Goal: Navigation & Orientation: Understand site structure

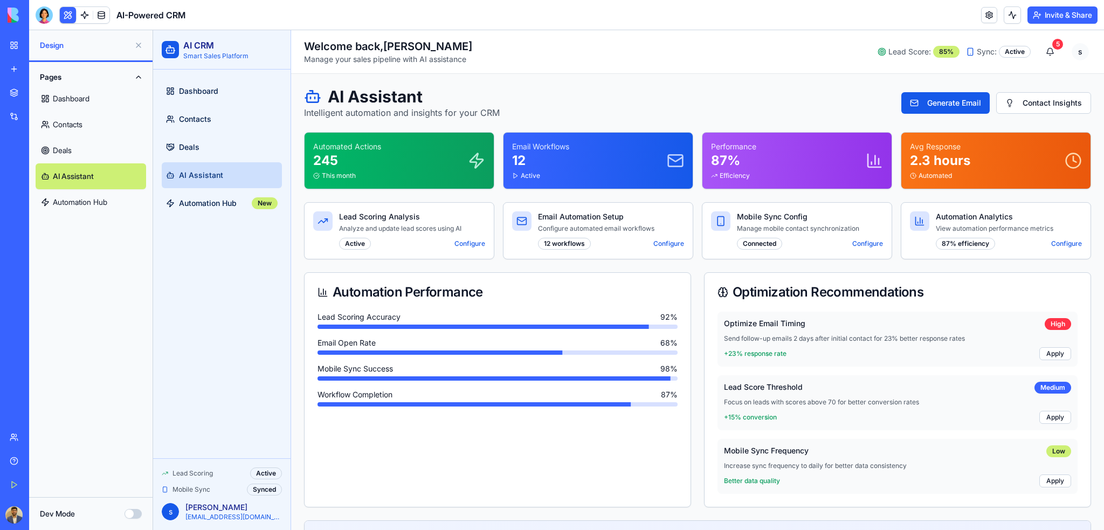
click at [69, 199] on link "Automation Hub" at bounding box center [91, 202] width 110 height 26
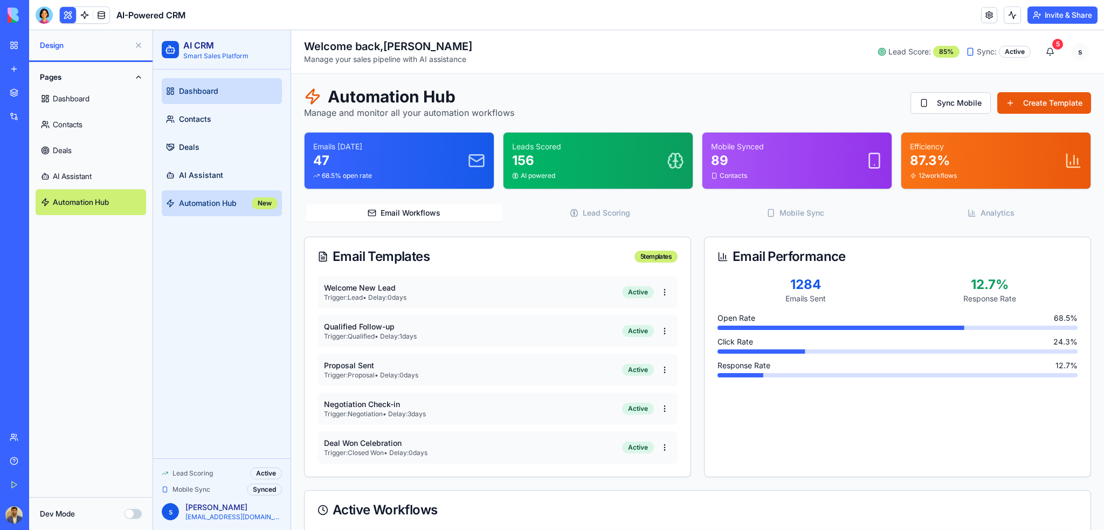
click at [200, 94] on span "Dashboard" at bounding box center [198, 91] width 39 height 11
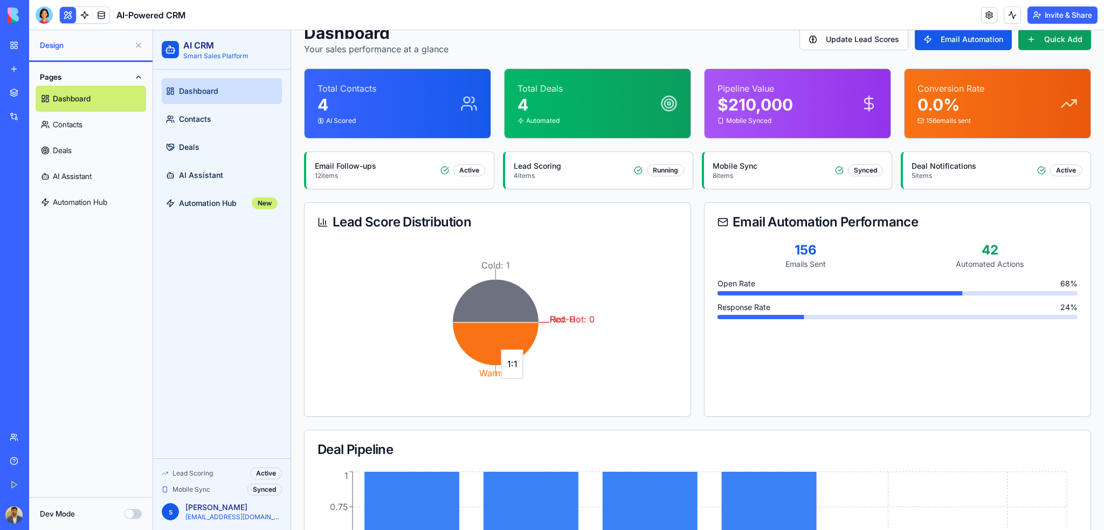
scroll to position [162, 0]
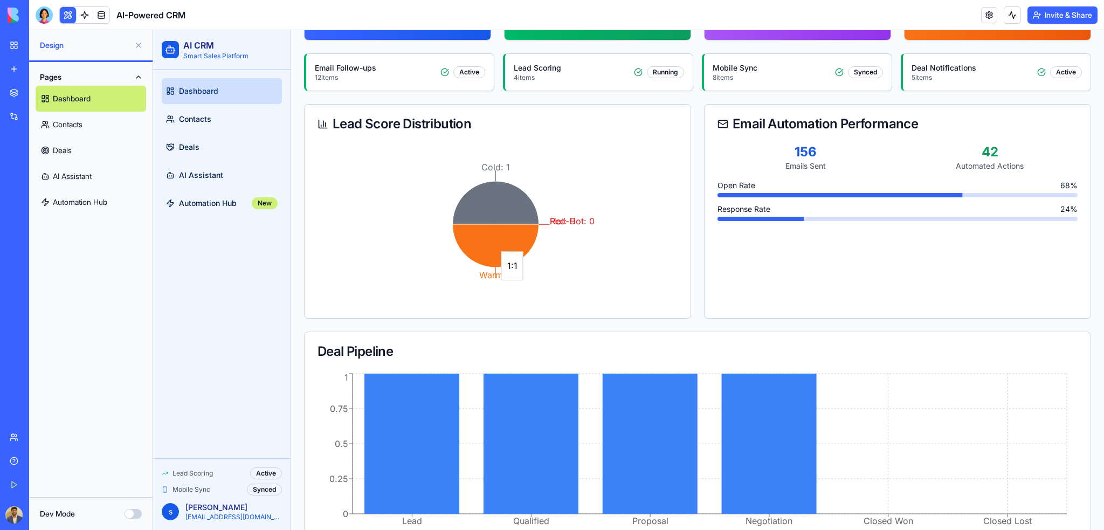
click at [490, 240] on icon at bounding box center [496, 245] width 86 height 43
click at [493, 206] on icon at bounding box center [496, 202] width 86 height 43
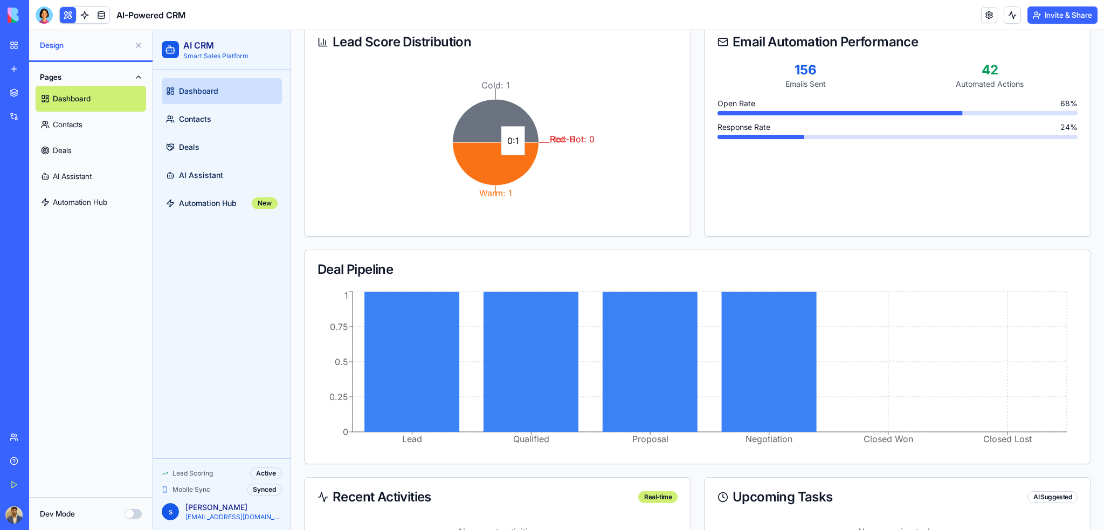
scroll to position [108, 0]
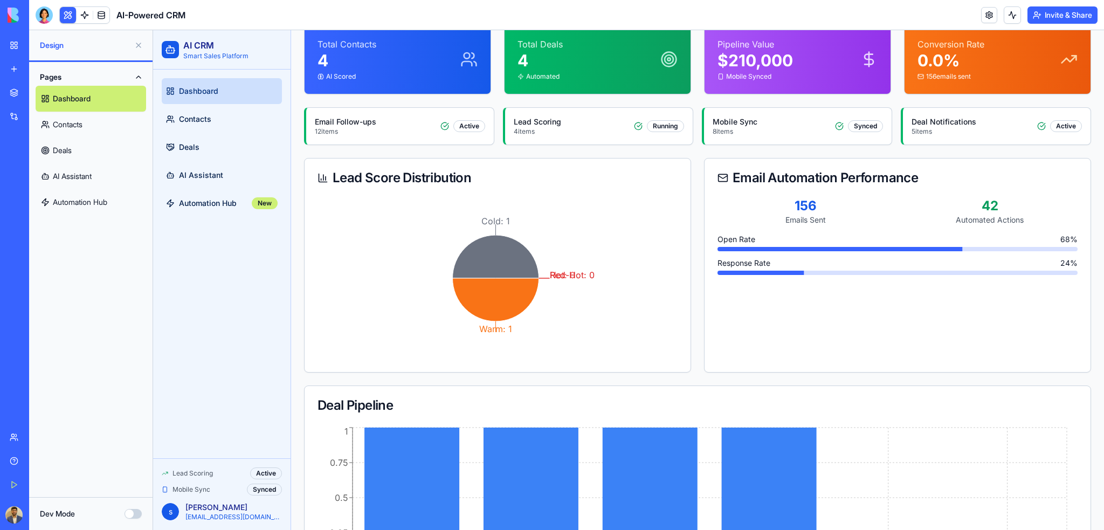
drag, startPoint x: 509, startPoint y: 295, endPoint x: 552, endPoint y: 313, distance: 46.1
click at [552, 313] on icon "Cold: 1 Warm: 1 Hot: 0 Red-Hot: 0" at bounding box center [495, 278] width 356 height 162
drag, startPoint x: 564, startPoint y: 270, endPoint x: 592, endPoint y: 283, distance: 30.4
click at [592, 283] on icon "Cold: 1 Warm: 1 Hot: 0 Red-Hot: 0" at bounding box center [495, 278] width 356 height 162
drag, startPoint x: 558, startPoint y: 273, endPoint x: 527, endPoint y: 283, distance: 32.7
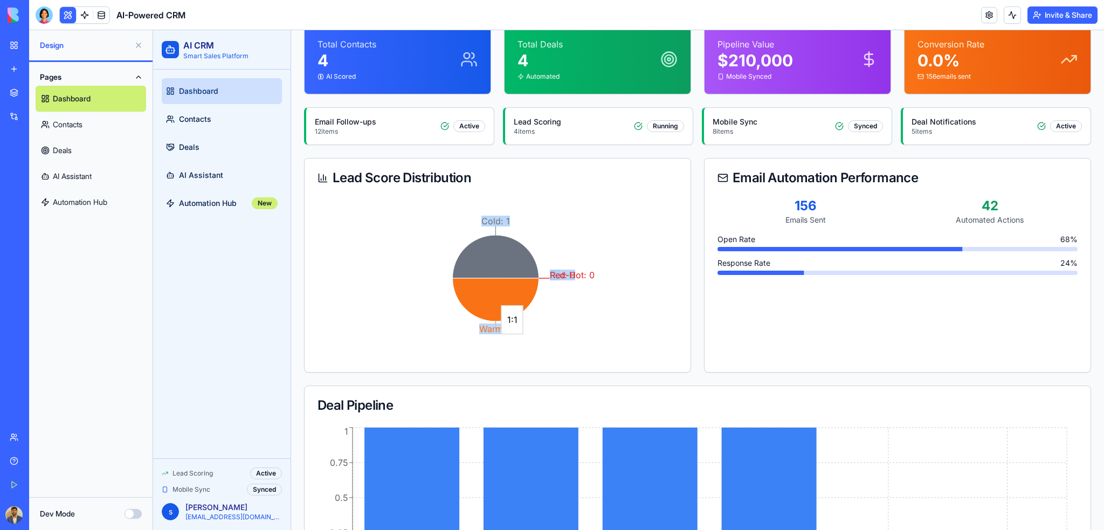
click at [527, 283] on g "Cold: 1 Warm: 1 Hot: 0 Red-Hot: 0" at bounding box center [524, 275] width 142 height 119
click at [618, 302] on icon "Cold: 1 Warm: 1 Hot: 0 Red-Hot: 0" at bounding box center [495, 278] width 356 height 162
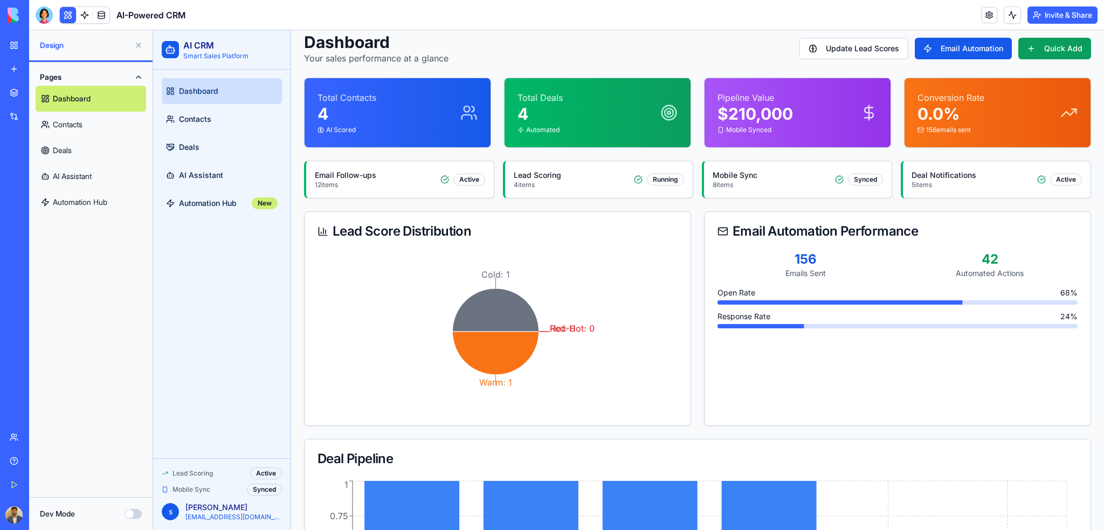
scroll to position [0, 0]
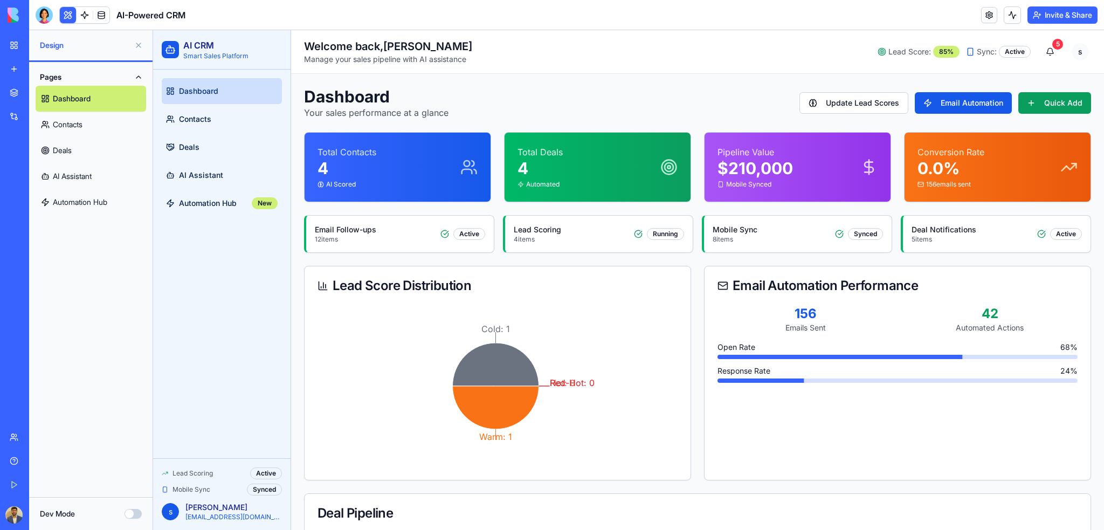
click at [785, 171] on p "$ 210,000" at bounding box center [754, 167] width 75 height 19
drag, startPoint x: 791, startPoint y: 170, endPoint x: 749, endPoint y: 177, distance: 42.6
click at [749, 177] on div "Pipeline Value $ 210,000 Mobile Synced" at bounding box center [797, 167] width 160 height 43
click at [744, 183] on span "Mobile Synced" at bounding box center [748, 184] width 45 height 9
click at [690, 103] on div "Dashboard Your sales performance at a glance Update Lead Scores Email Automatio…" at bounding box center [697, 103] width 787 height 32
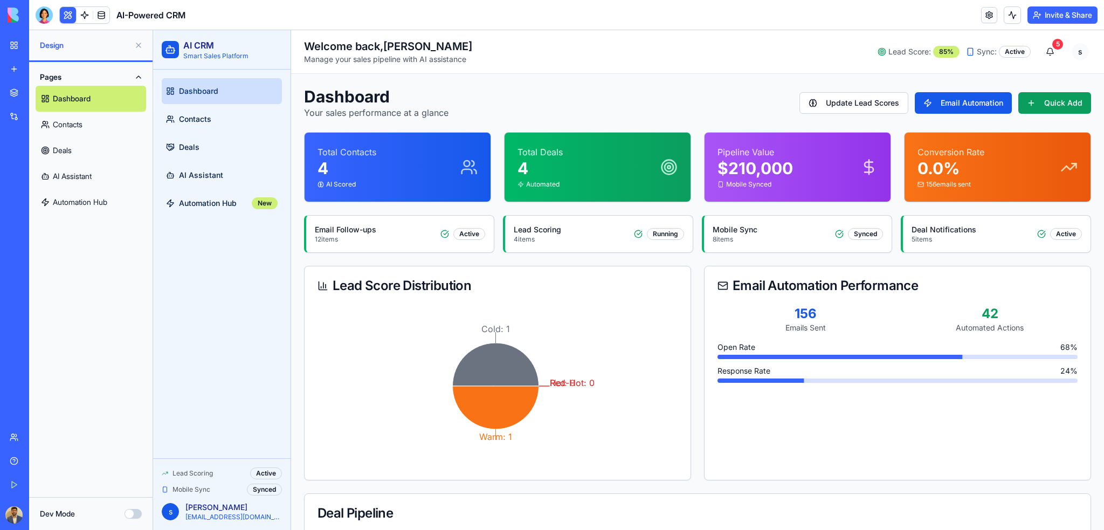
click at [78, 17] on link at bounding box center [85, 15] width 16 height 16
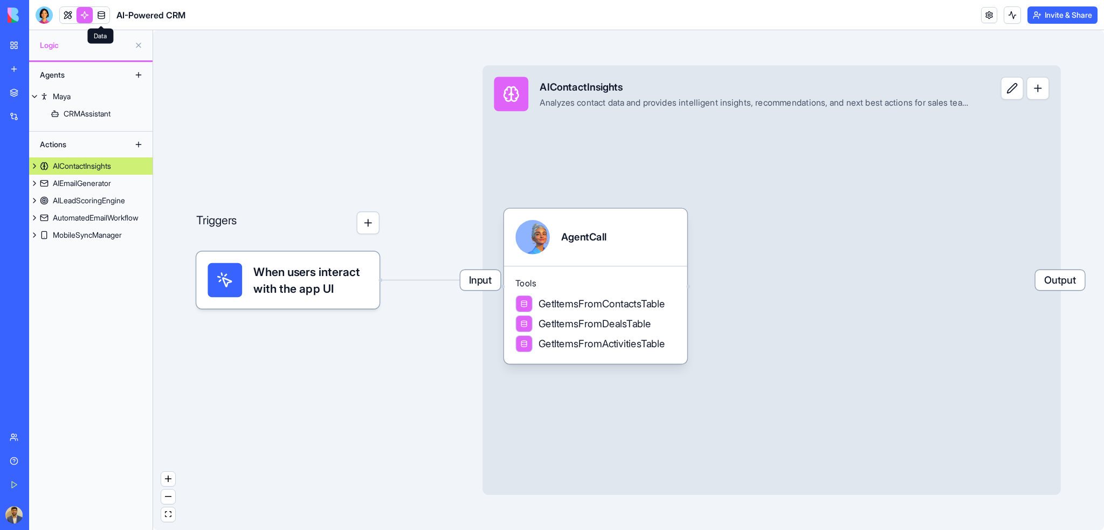
click at [96, 9] on link at bounding box center [101, 15] width 16 height 16
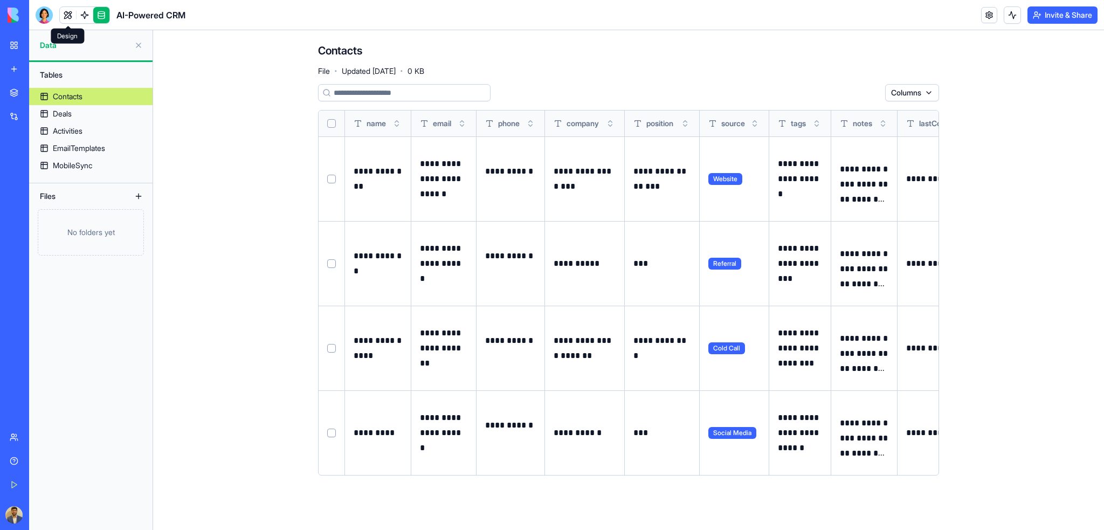
click at [67, 17] on link at bounding box center [68, 15] width 16 height 16
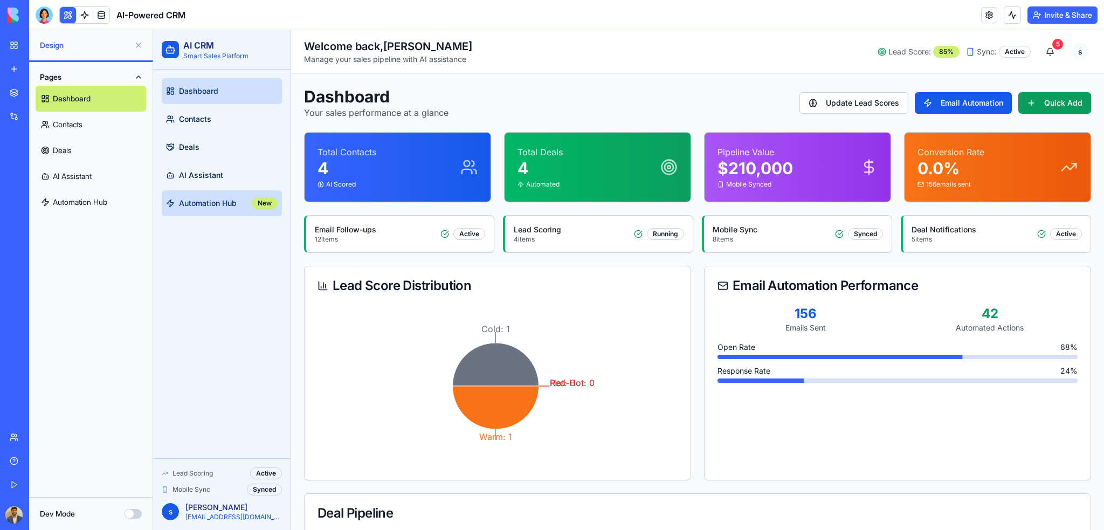
click at [222, 210] on link "Automation Hub New" at bounding box center [222, 203] width 120 height 26
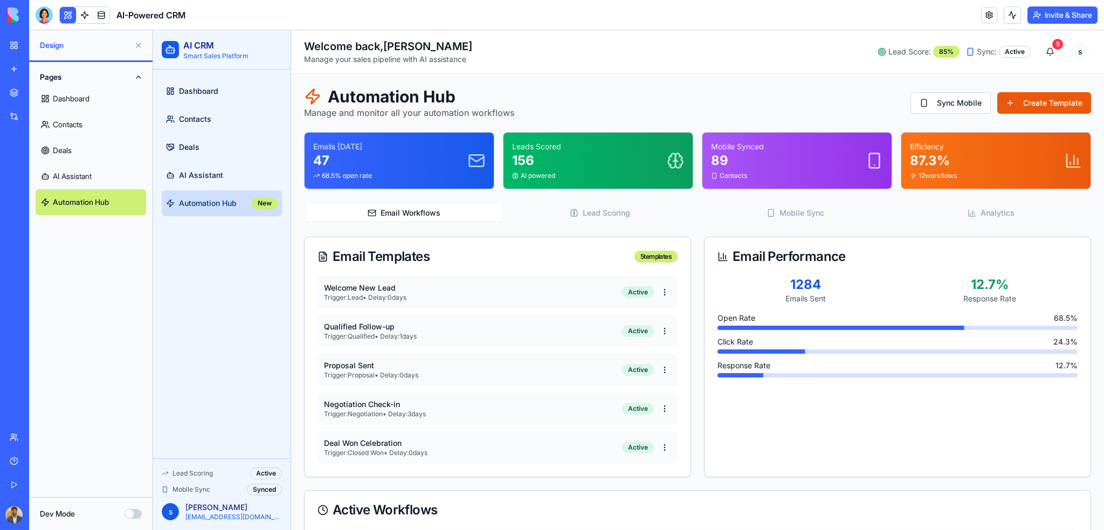
click at [75, 100] on link "Dashboard" at bounding box center [91, 99] width 110 height 26
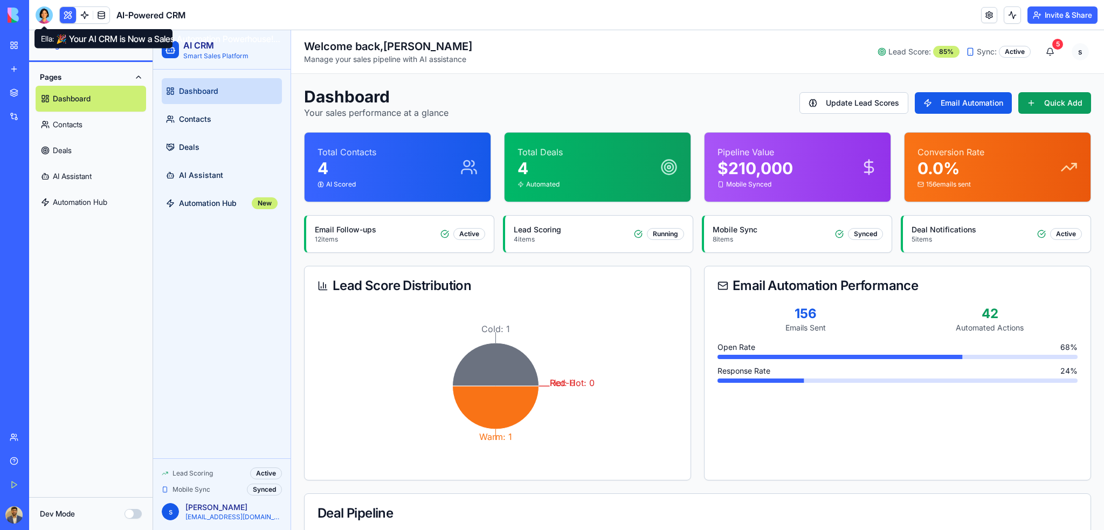
click at [39, 11] on div at bounding box center [44, 14] width 17 height 17
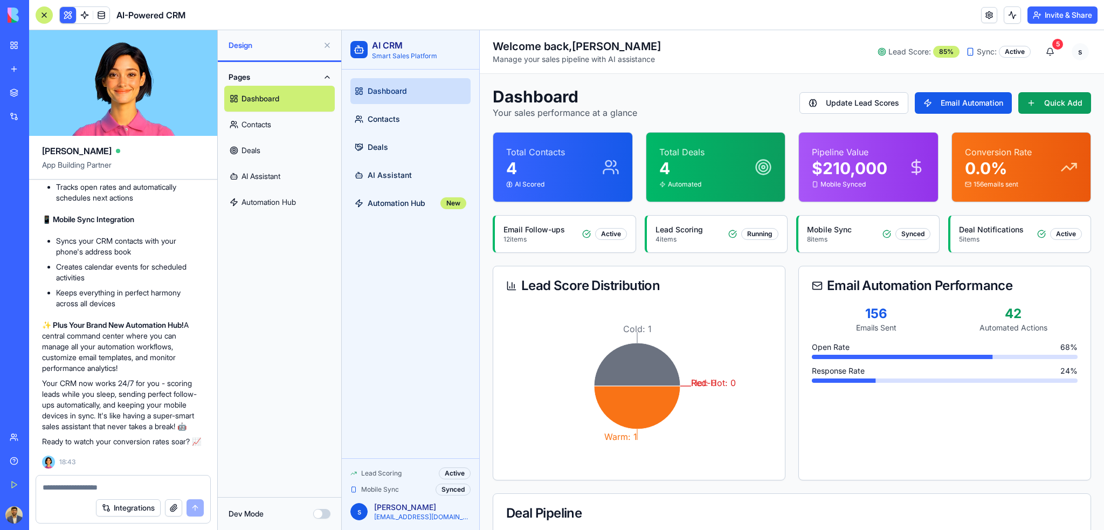
click at [241, 79] on button "Pages" at bounding box center [279, 76] width 110 height 17
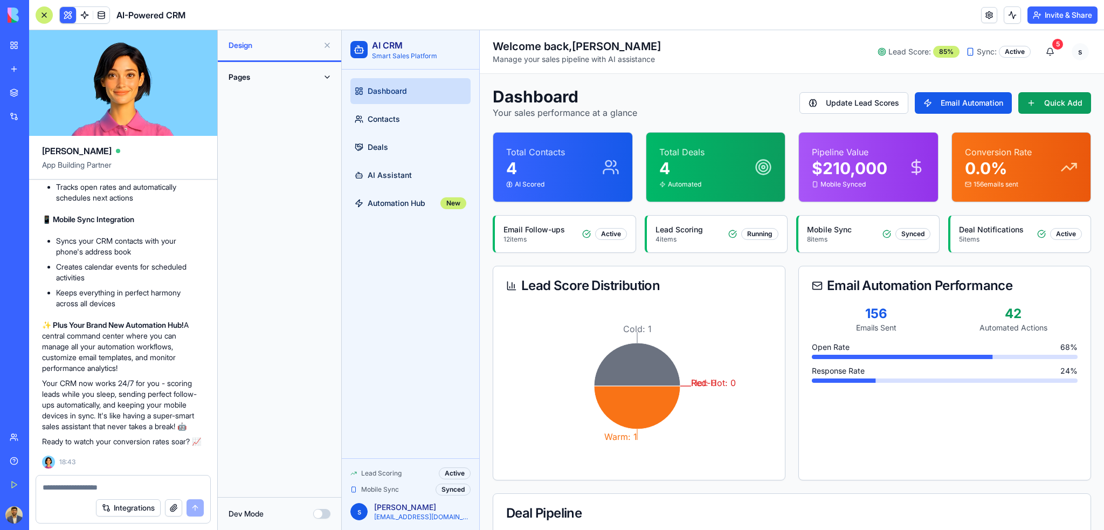
click at [244, 79] on button "Pages" at bounding box center [279, 76] width 110 height 17
click at [259, 99] on link "Dashboard" at bounding box center [279, 99] width 110 height 26
click at [983, 16] on link at bounding box center [989, 15] width 16 height 16
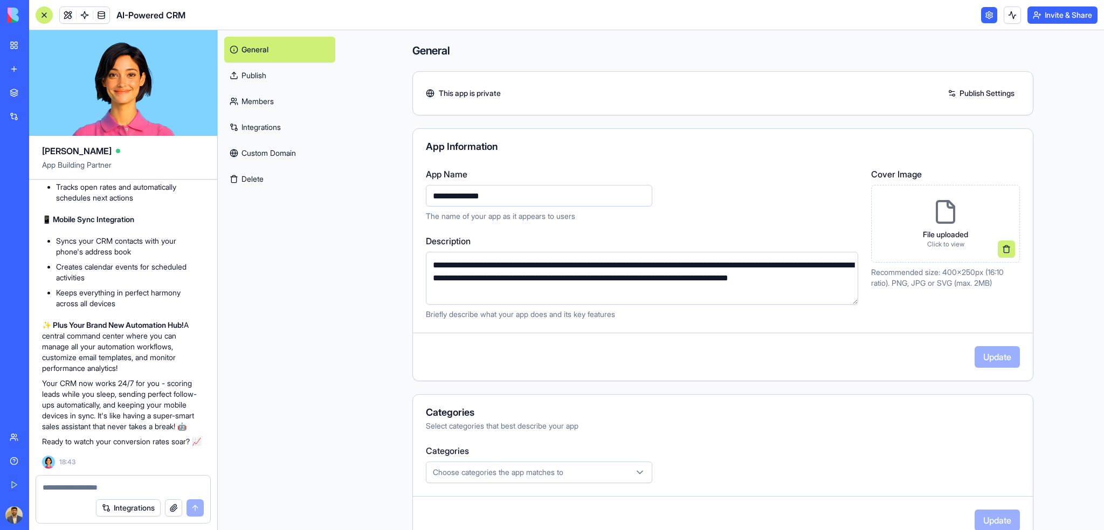
click at [987, 45] on h4 "General" at bounding box center [722, 50] width 621 height 15
click at [272, 98] on link "Members" at bounding box center [279, 101] width 111 height 26
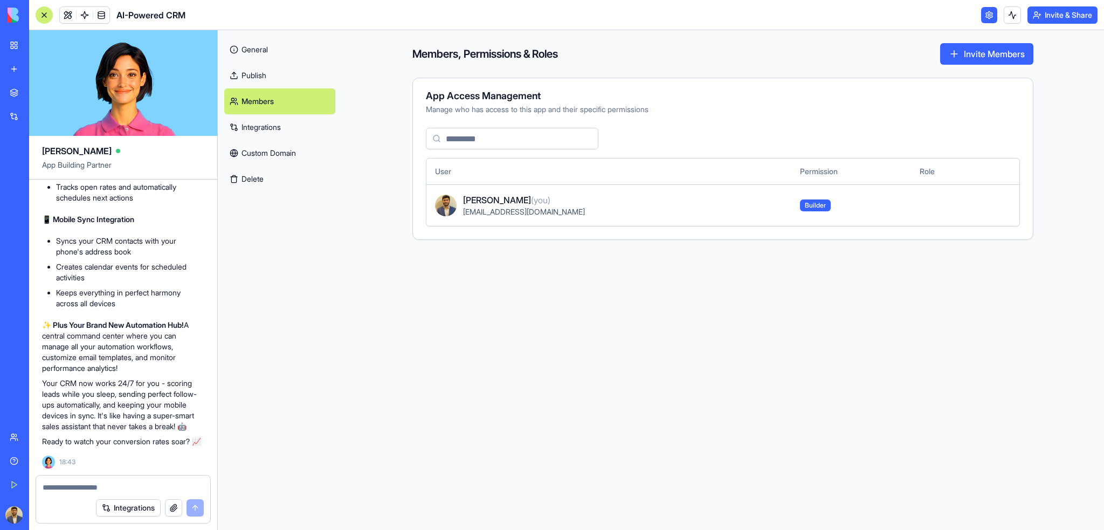
click at [274, 122] on link "Integrations" at bounding box center [279, 127] width 111 height 26
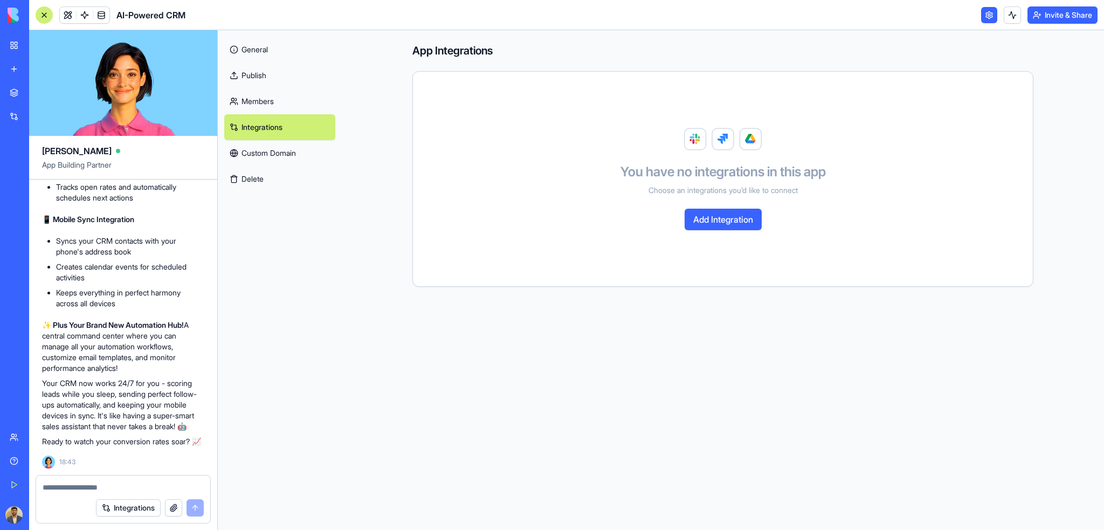
click at [270, 94] on link "Members" at bounding box center [279, 101] width 111 height 26
